Goal: Task Accomplishment & Management: Manage account settings

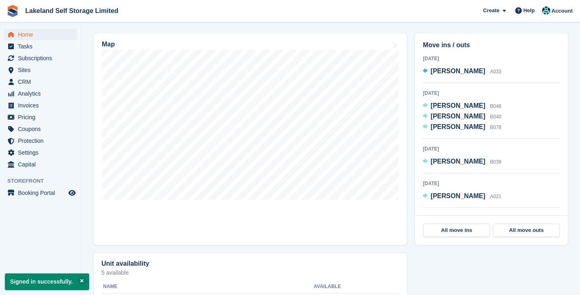
scroll to position [235, 0]
click at [33, 32] on span "Home" at bounding box center [42, 34] width 49 height 11
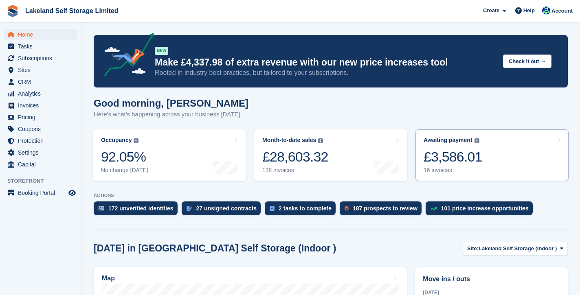
click at [445, 169] on div "16 invoices" at bounding box center [453, 170] width 59 height 7
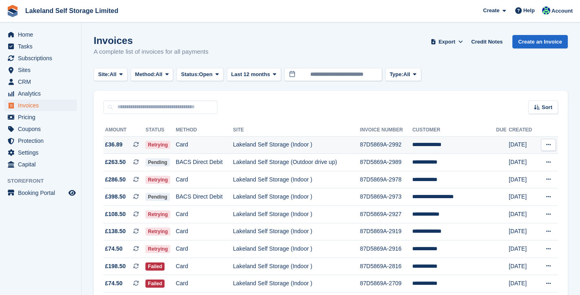
click at [197, 143] on td "Card" at bounding box center [204, 145] width 57 height 18
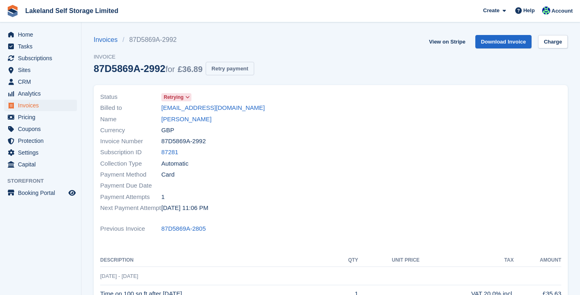
click at [228, 65] on button "Retry payment" at bounding box center [230, 68] width 48 height 13
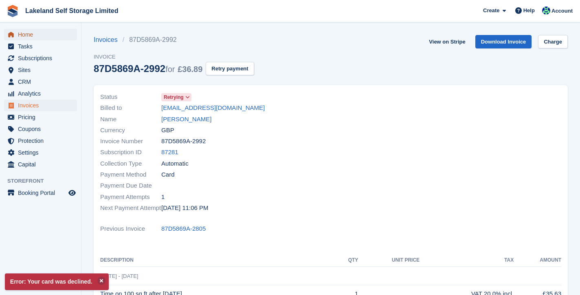
click at [32, 36] on span "Home" at bounding box center [42, 34] width 49 height 11
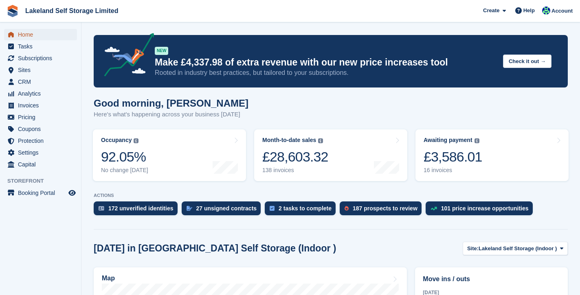
click at [26, 33] on span "Home" at bounding box center [42, 34] width 49 height 11
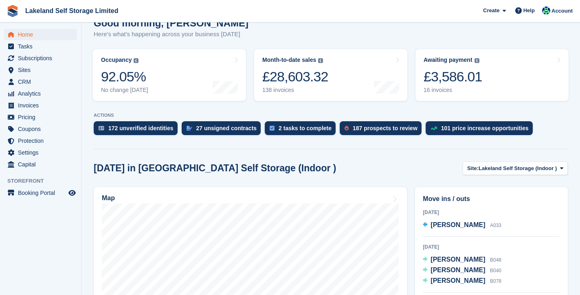
scroll to position [163, 0]
